Goal: Task Accomplishment & Management: Manage account settings

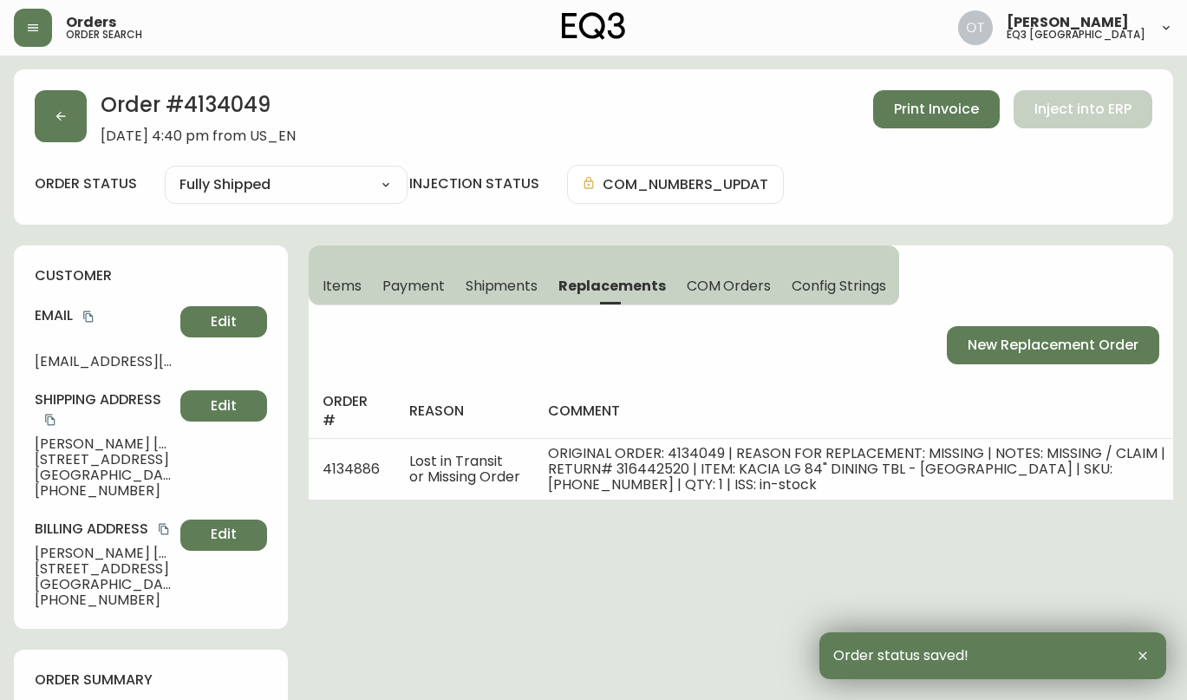
select select "FULLY_SHIPPED"
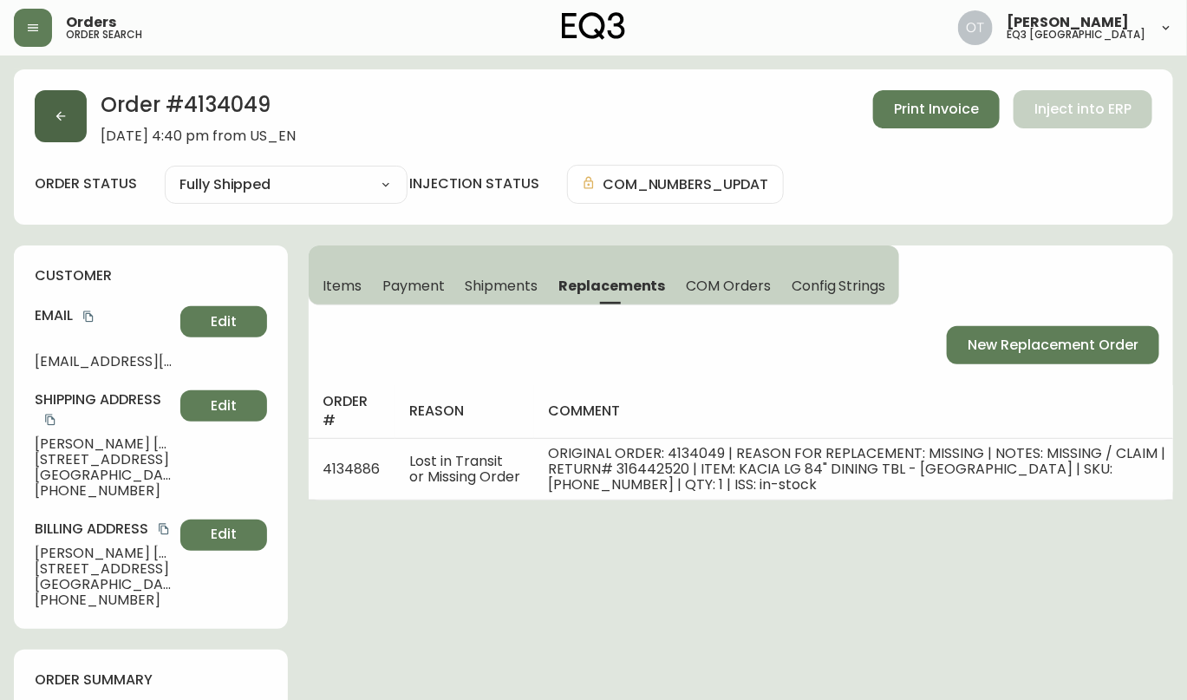
click at [70, 125] on button "button" at bounding box center [61, 116] width 52 height 52
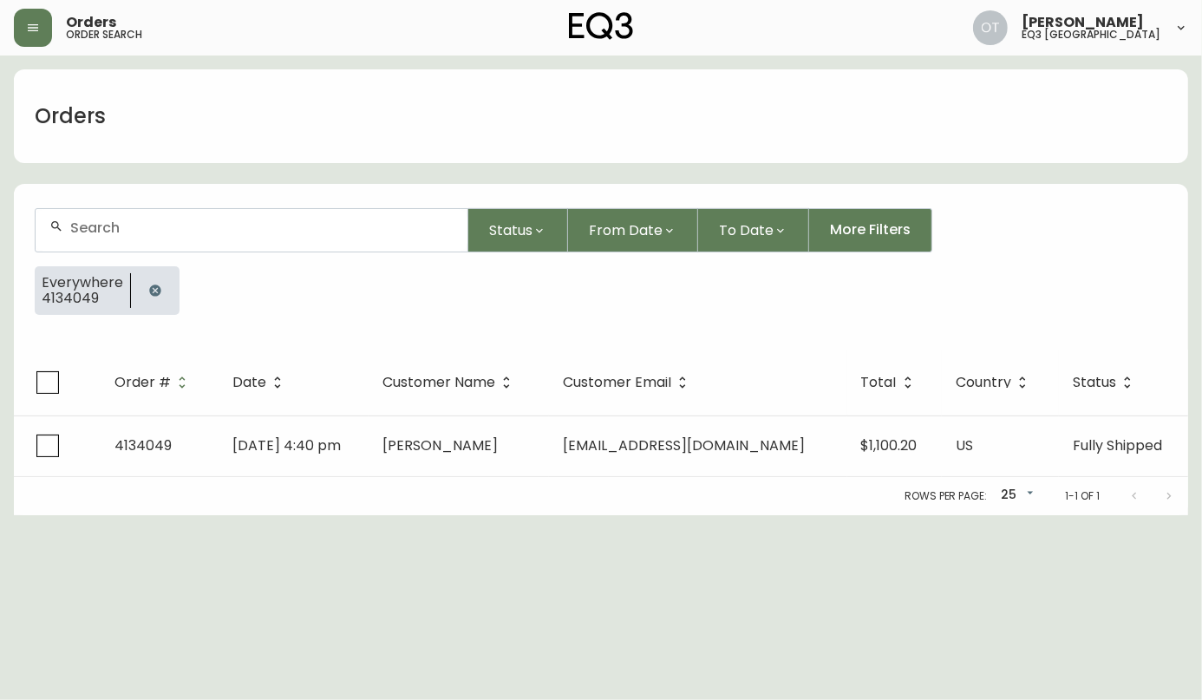
click at [109, 238] on div at bounding box center [252, 230] width 432 height 42
paste input "4070608"
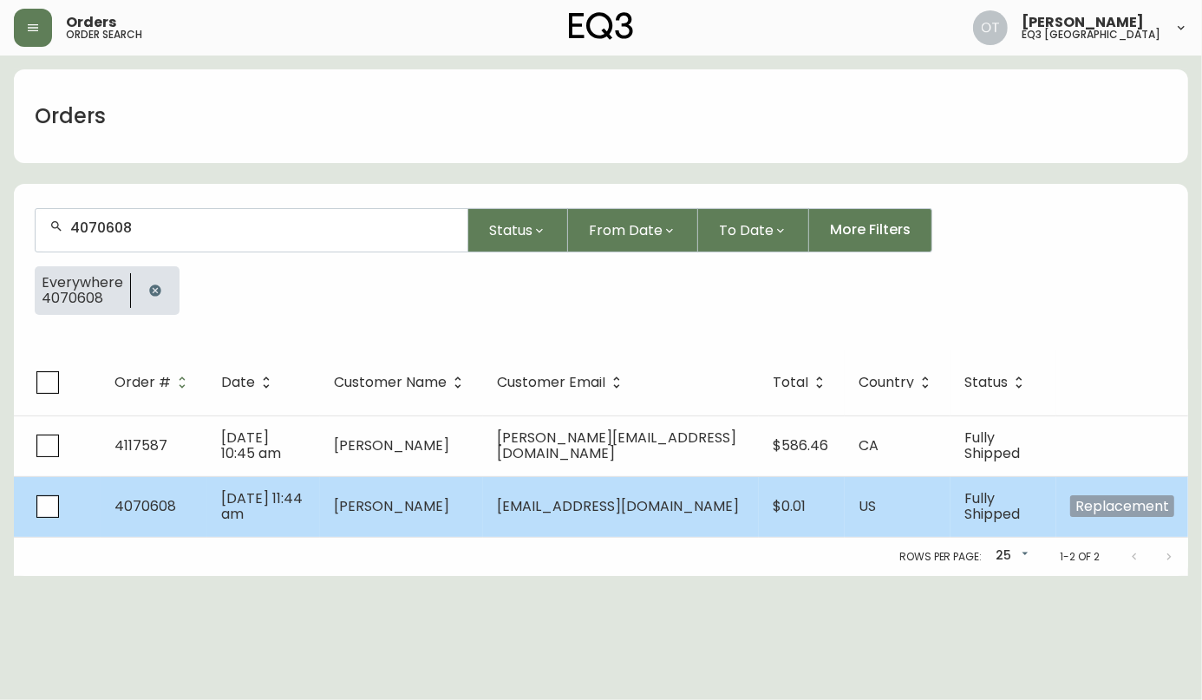
type input "4070608"
click at [236, 495] on span "[DATE] 11:44 am" at bounding box center [262, 506] width 82 height 36
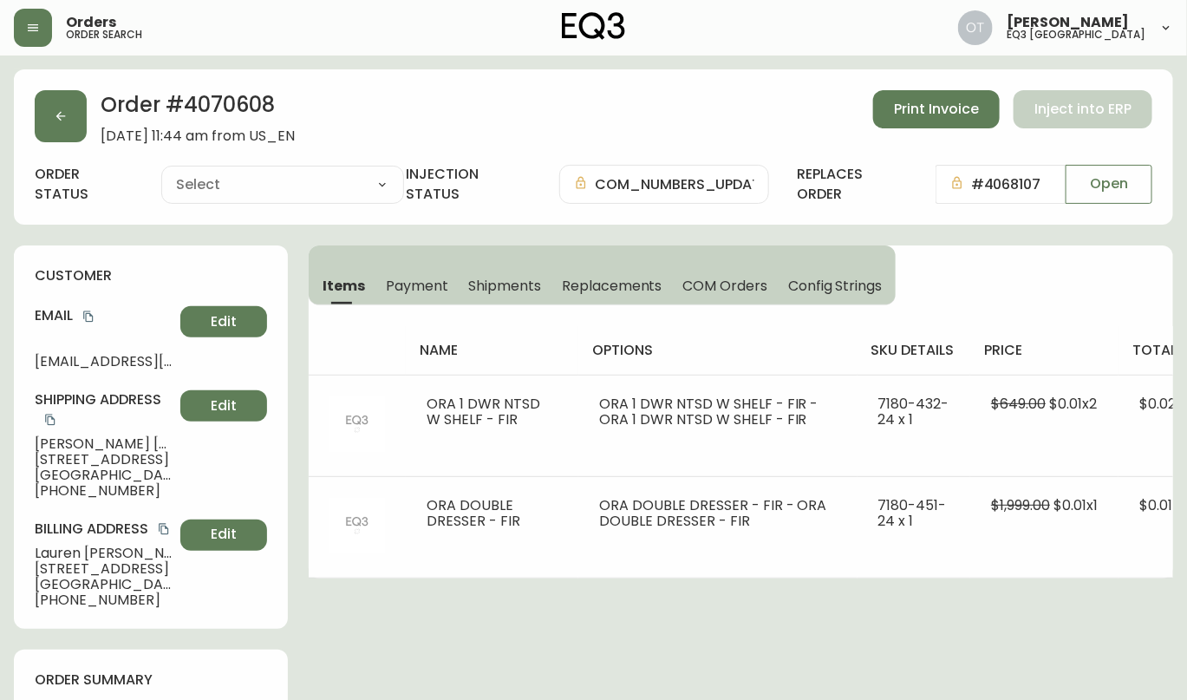
type input "Fully Shipped"
select select "FULLY_SHIPPED"
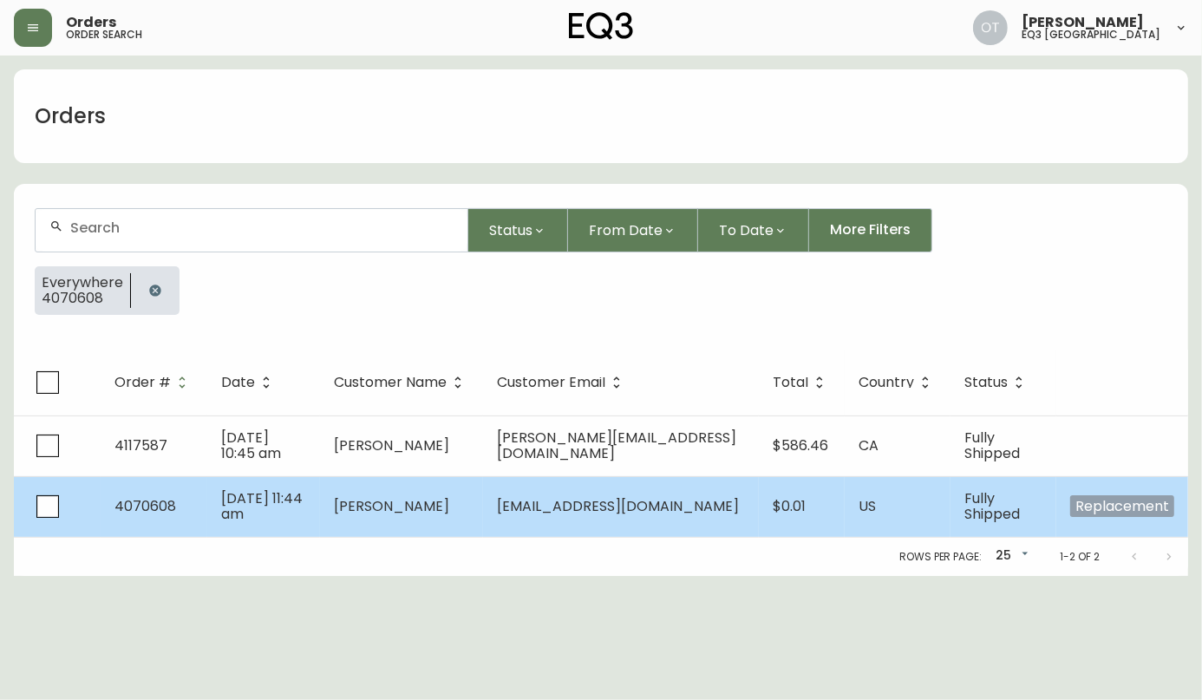
drag, startPoint x: 501, startPoint y: 505, endPoint x: 759, endPoint y: 509, distance: 257.6
click at [759, 509] on td "[EMAIL_ADDRESS][DOMAIN_NAME]" at bounding box center [621, 506] width 276 height 61
copy span "[EMAIL_ADDRESS][DOMAIN_NAME]"
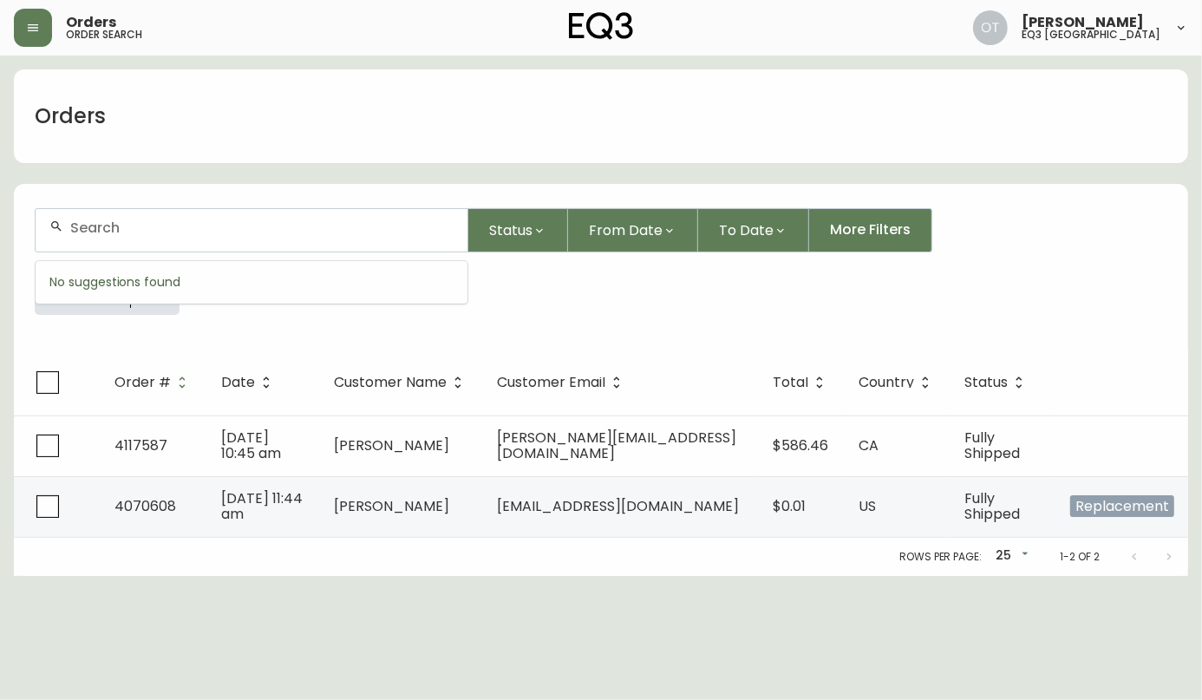
click at [283, 229] on input "text" at bounding box center [261, 227] width 383 height 16
paste input "[EMAIL_ADDRESS][DOMAIN_NAME]"
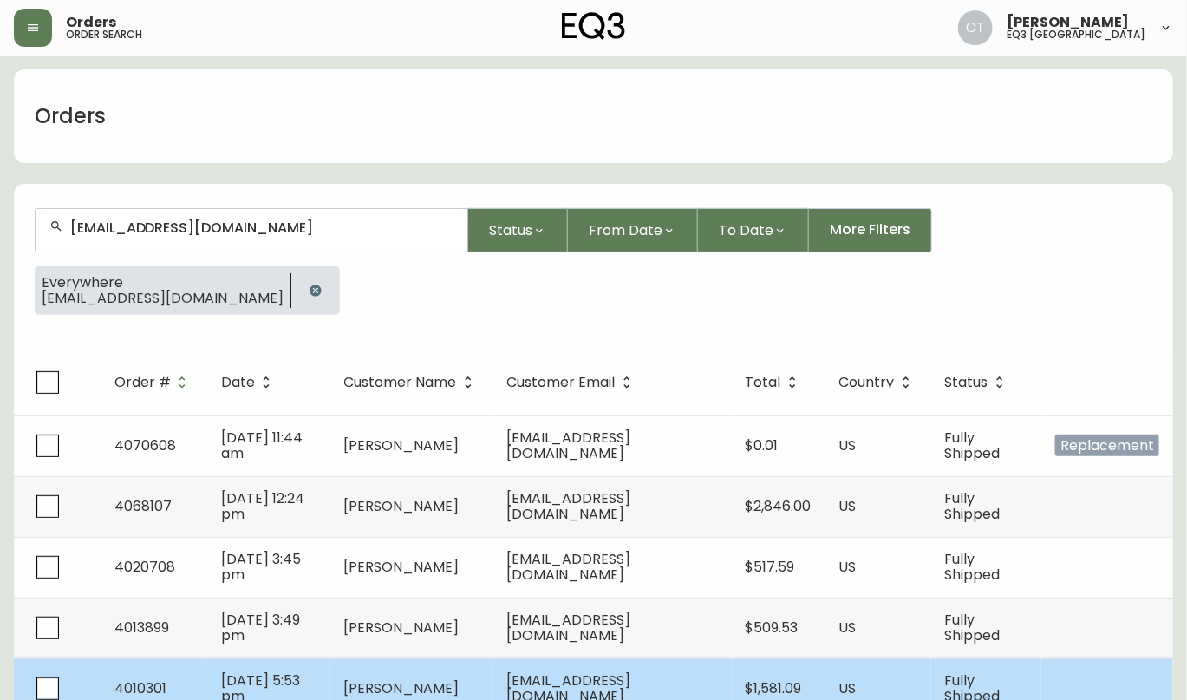
type input "[EMAIL_ADDRESS][DOMAIN_NAME]"
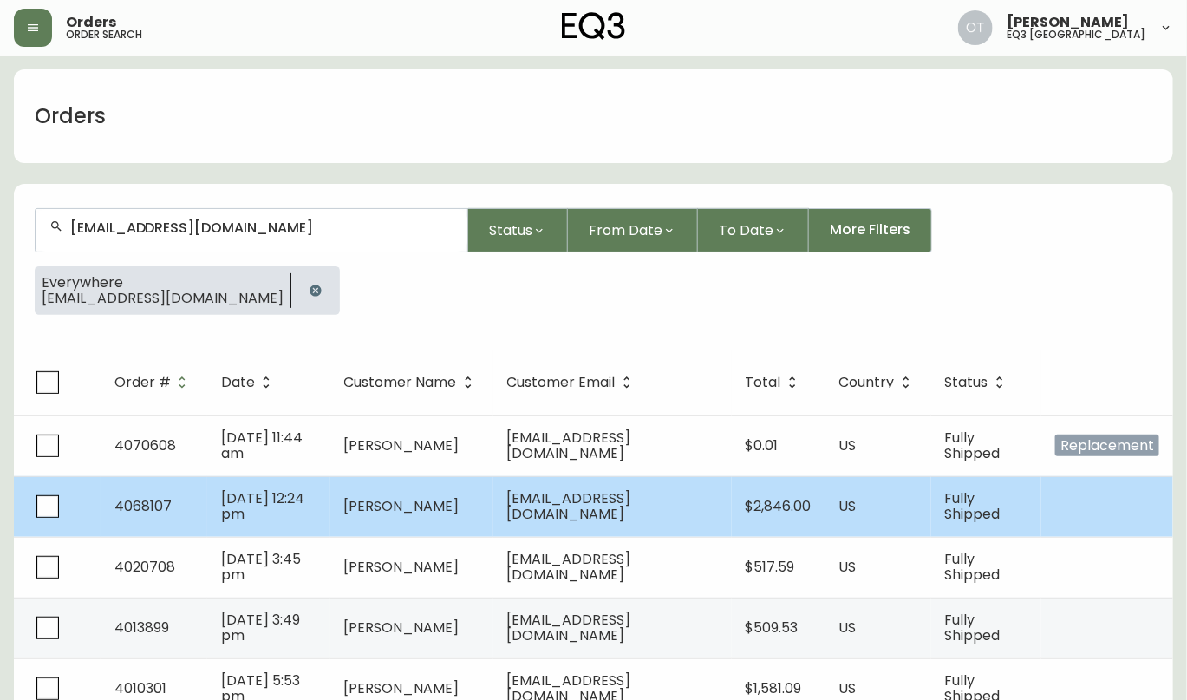
click at [173, 506] on td "4068107" at bounding box center [154, 506] width 107 height 61
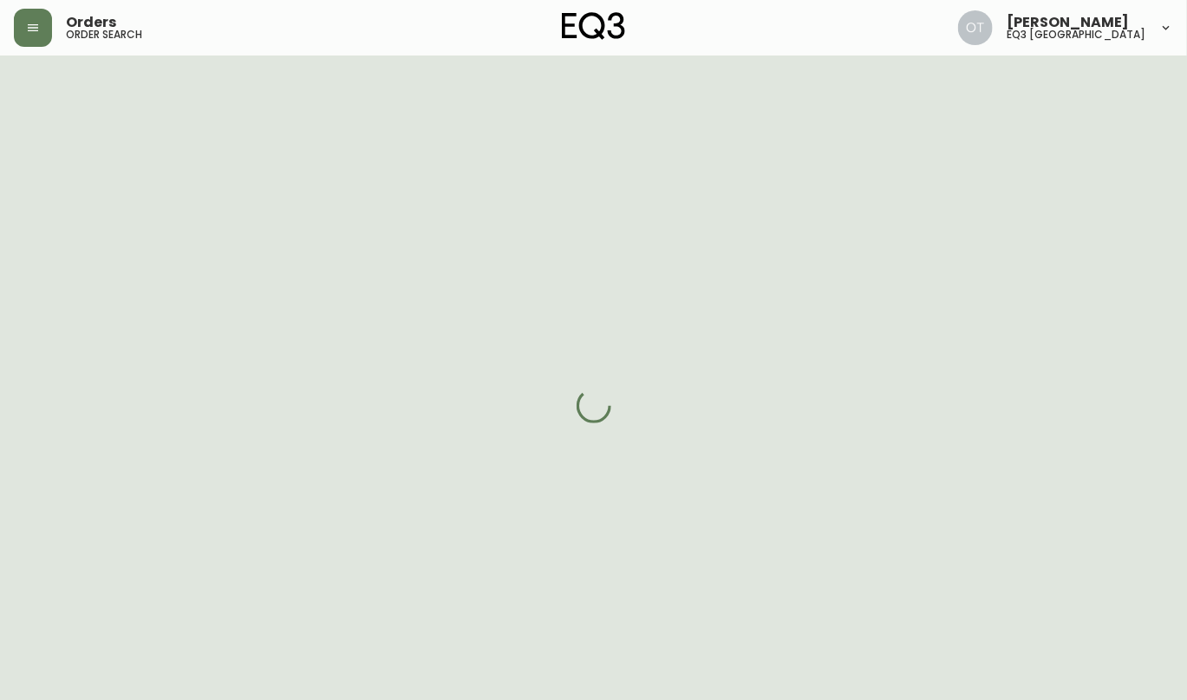
select select "FULLY_SHIPPED"
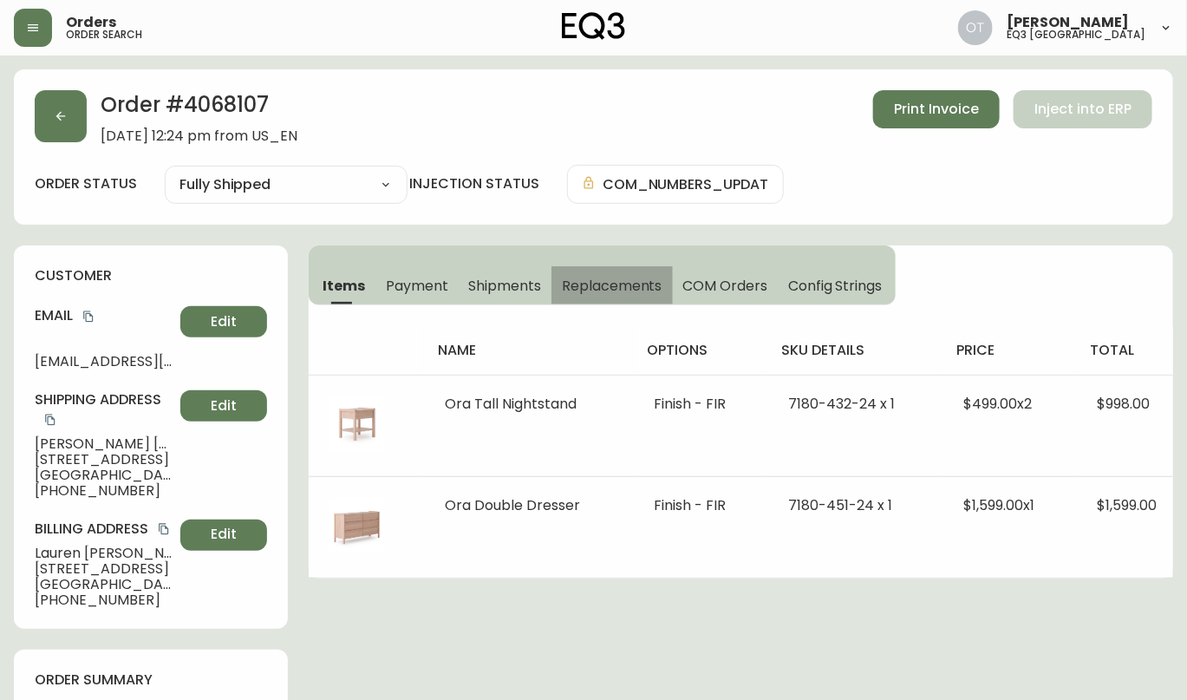
click at [580, 279] on span "Replacements" at bounding box center [612, 286] width 100 height 18
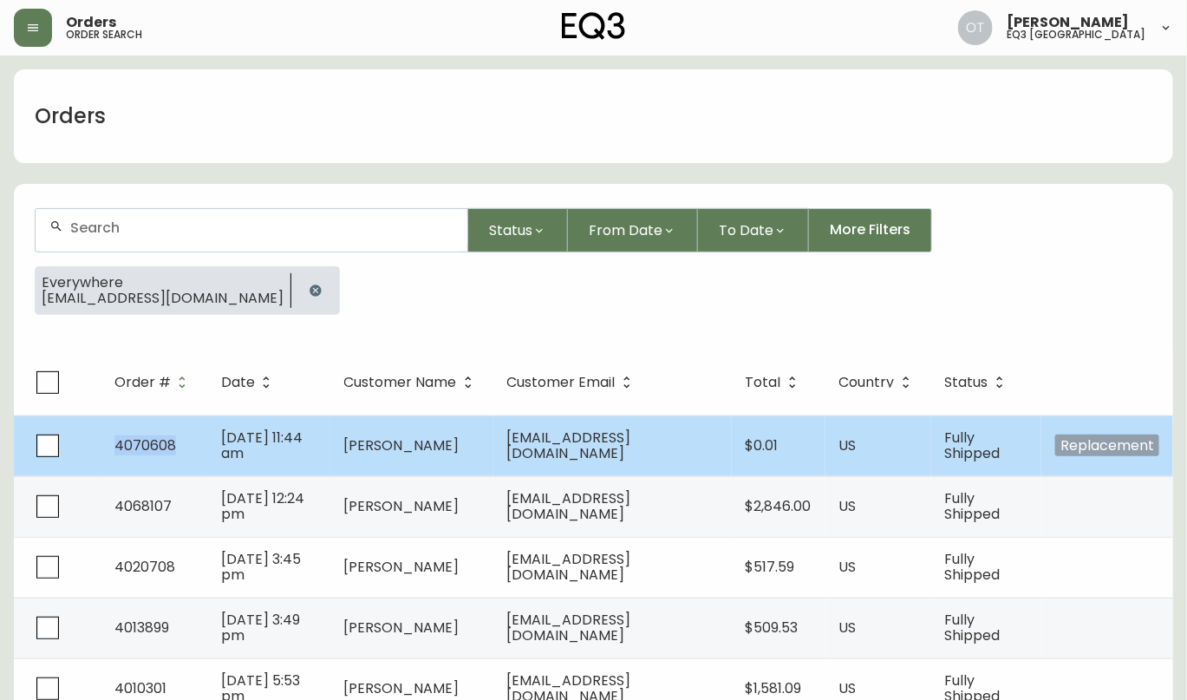
drag, startPoint x: 179, startPoint y: 447, endPoint x: 114, endPoint y: 431, distance: 66.9
click at [114, 431] on td "4070608" at bounding box center [154, 445] width 107 height 61
copy span "4070608"
click at [246, 447] on span "[DATE] 11:44 am" at bounding box center [262, 445] width 82 height 36
select select "FULLY_SHIPPED"
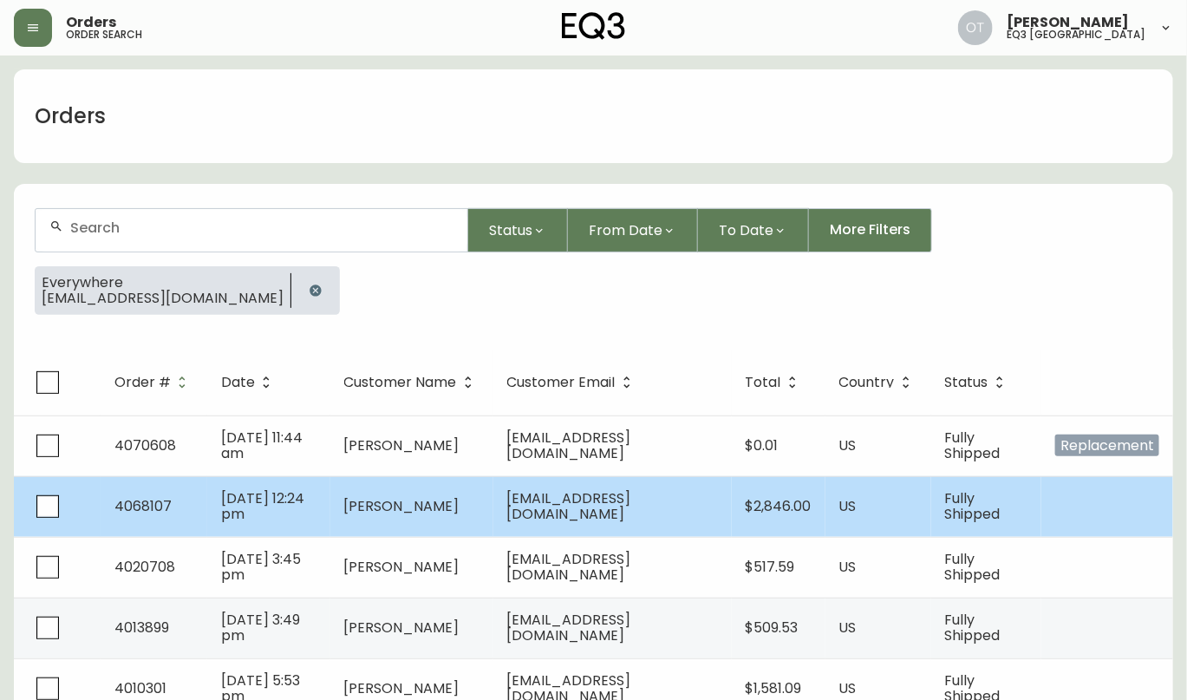
click at [166, 506] on span "4068107" at bounding box center [142, 506] width 57 height 20
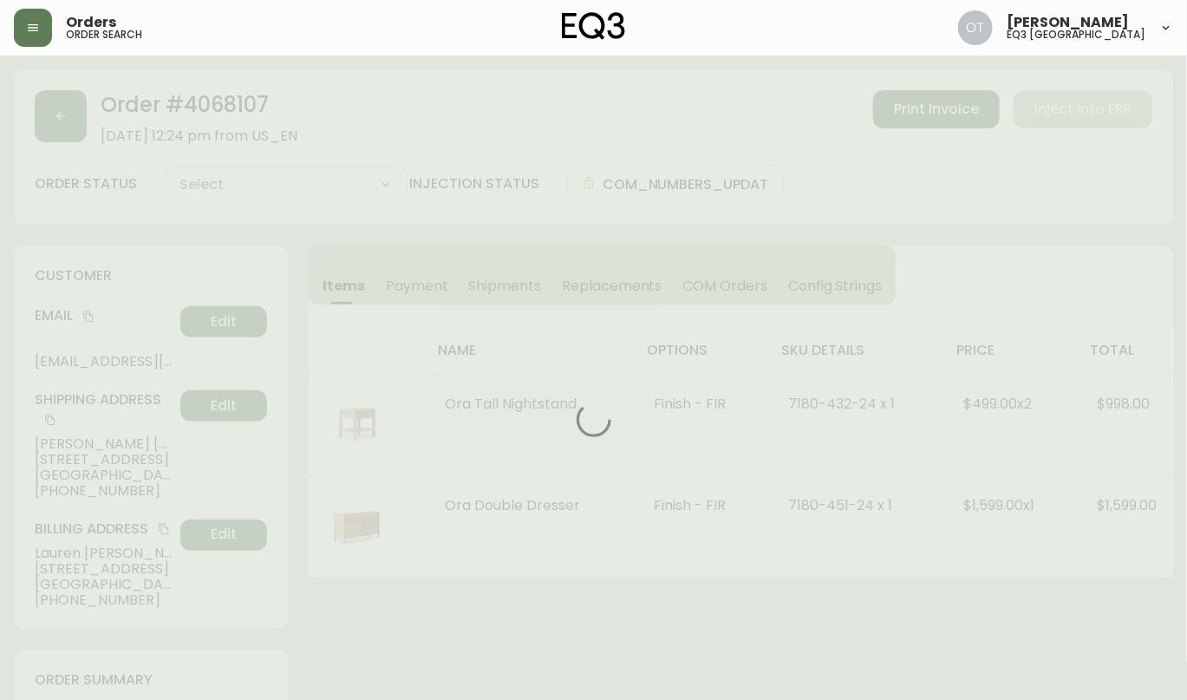
type input "Fully Shipped"
select select "FULLY_SHIPPED"
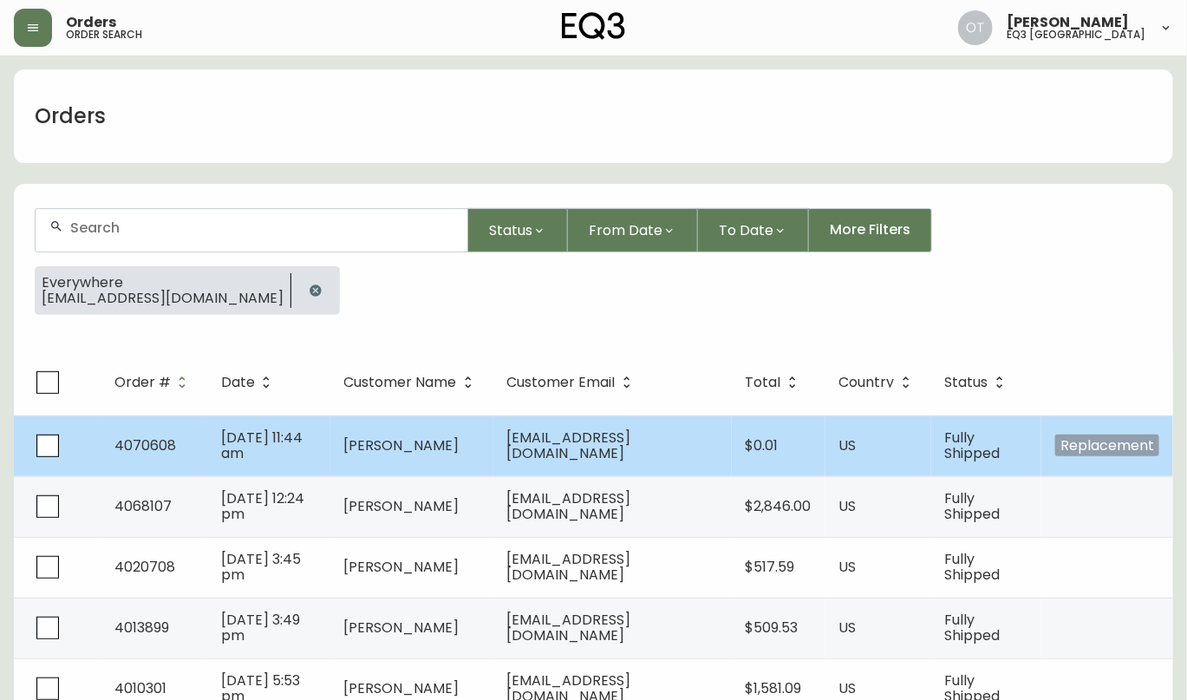
click at [153, 421] on td "4070608" at bounding box center [154, 445] width 107 height 61
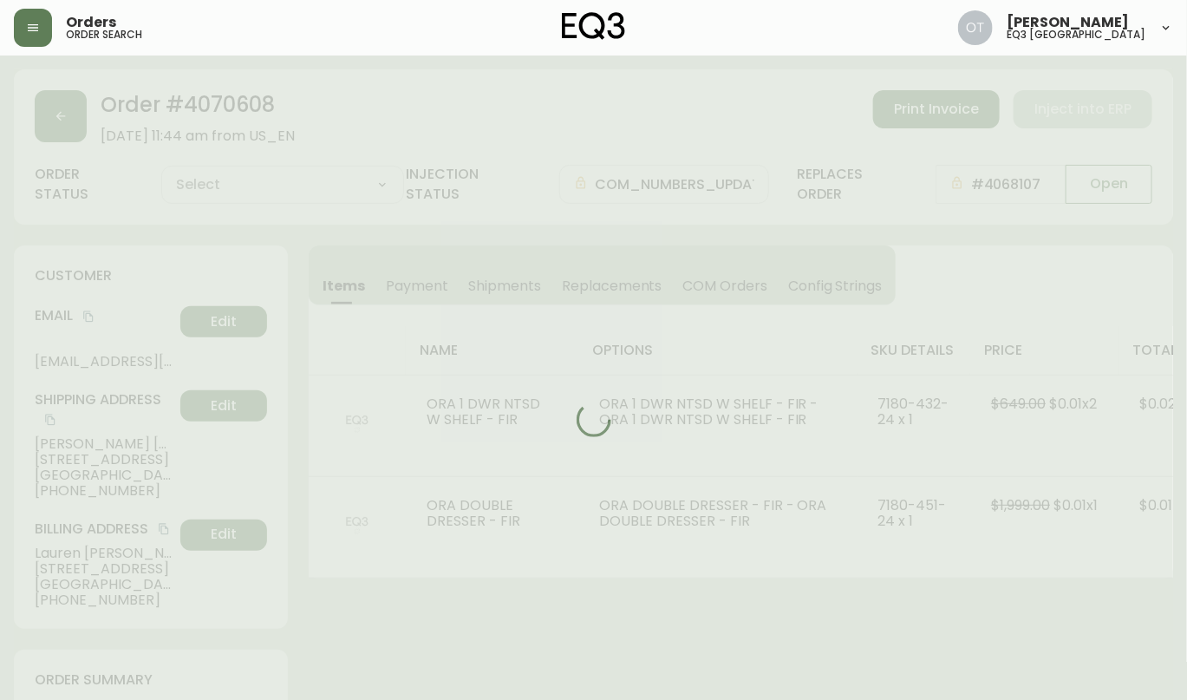
type input "Fully Shipped"
select select "FULLY_SHIPPED"
